Goal: Navigation & Orientation: Find specific page/section

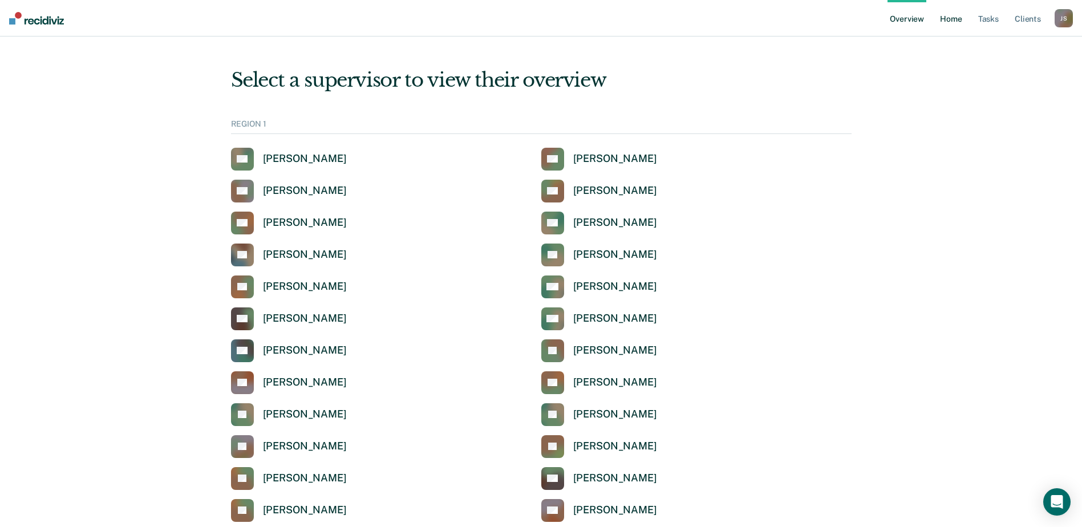
click at [953, 17] on link "Home" at bounding box center [951, 18] width 26 height 37
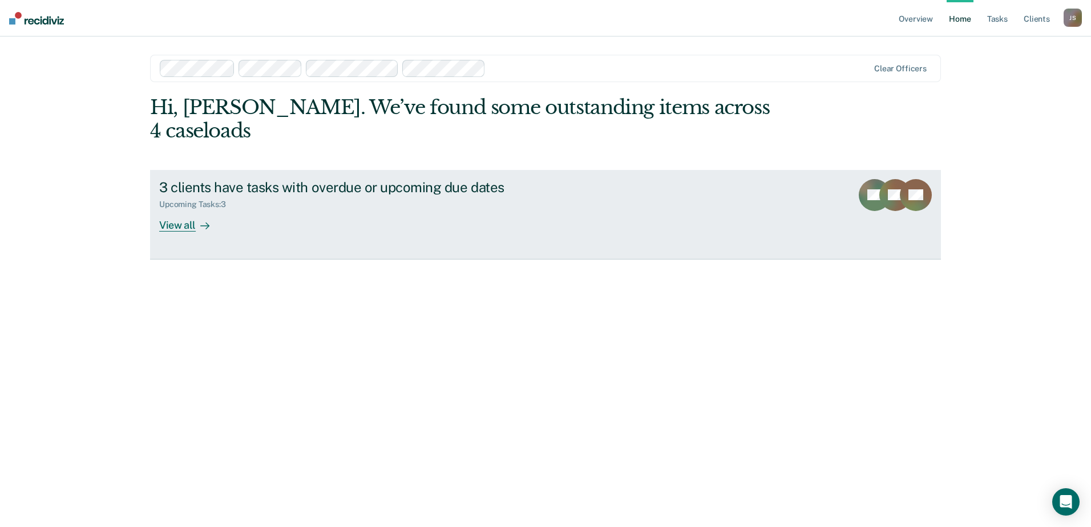
click at [193, 209] on div "View all" at bounding box center [191, 220] width 64 height 22
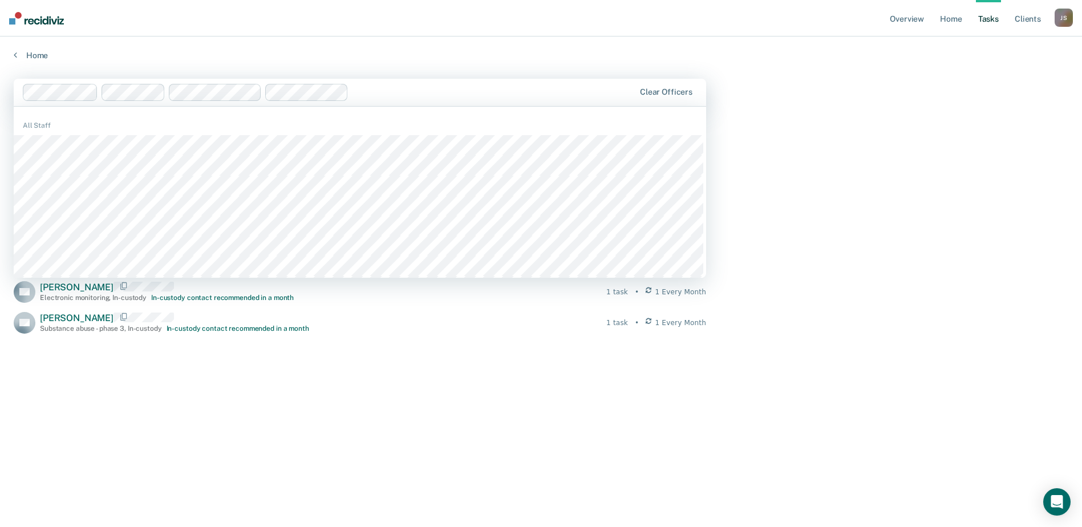
click at [102, 41] on div "Home" at bounding box center [541, 49] width 1082 height 24
